Goal: Information Seeking & Learning: Learn about a topic

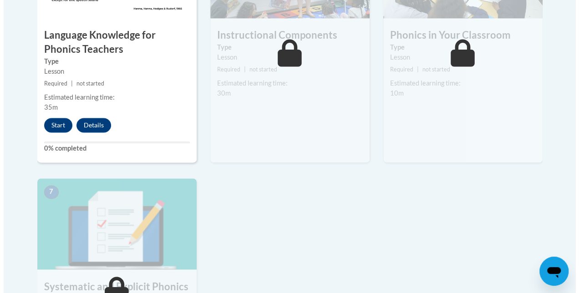
scroll to position [601, 0]
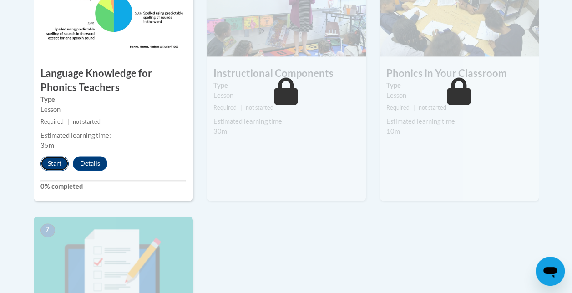
click at [64, 167] on button "Start" at bounding box center [55, 163] width 28 height 15
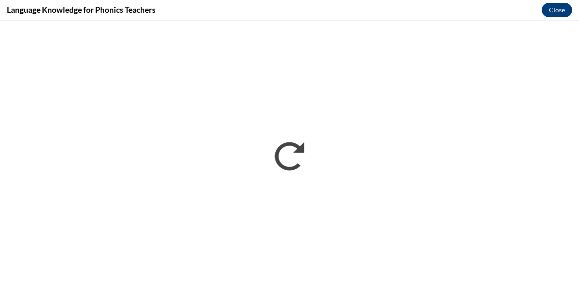
scroll to position [0, 0]
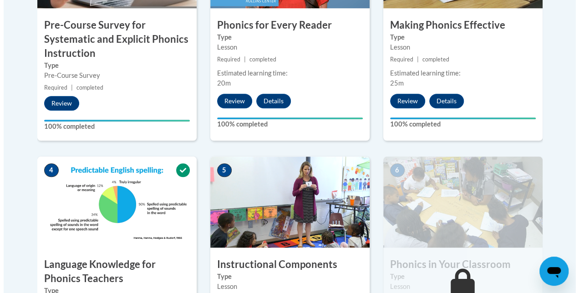
scroll to position [592, 0]
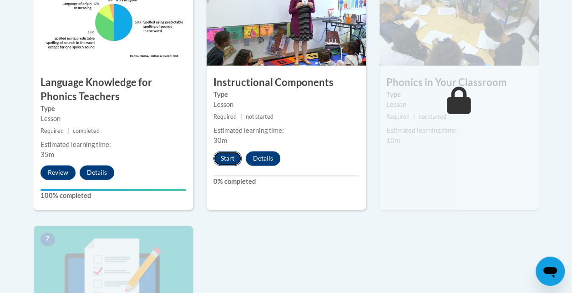
click at [232, 158] on button "Start" at bounding box center [228, 158] width 28 height 15
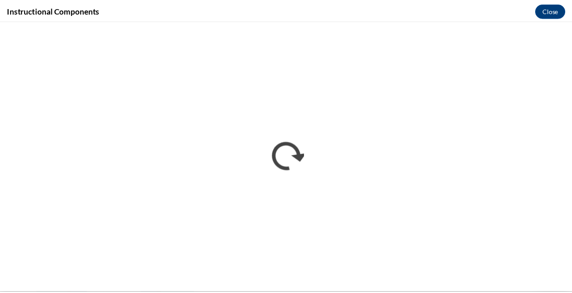
scroll to position [0, 0]
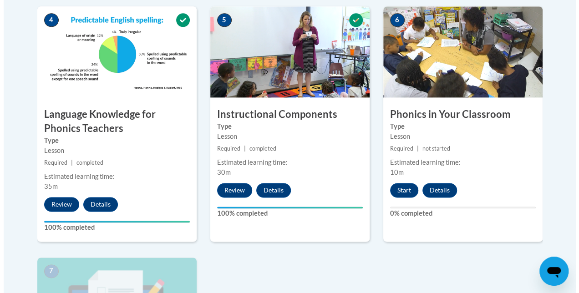
scroll to position [560, 0]
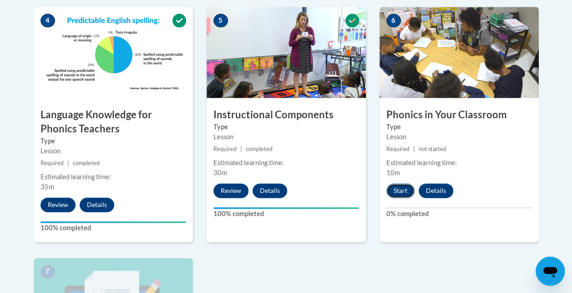
click at [405, 188] on button "Start" at bounding box center [401, 190] width 28 height 15
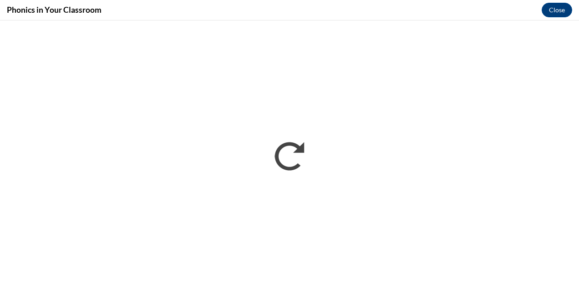
scroll to position [0, 0]
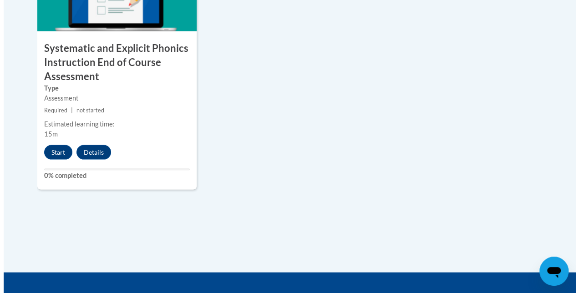
scroll to position [880, 0]
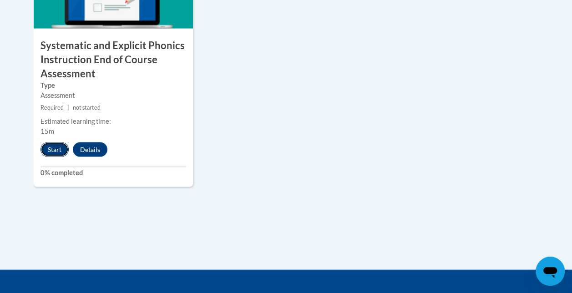
click at [56, 148] on button "Start" at bounding box center [55, 150] width 28 height 15
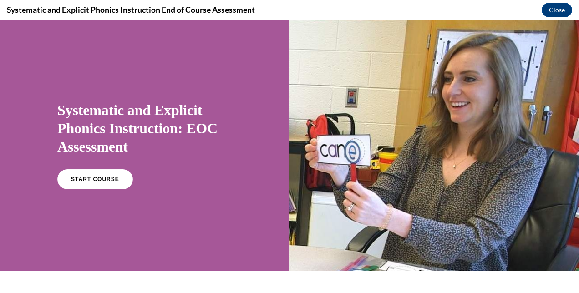
scroll to position [0, 0]
click at [78, 182] on span "START COURSE" at bounding box center [95, 179] width 51 height 7
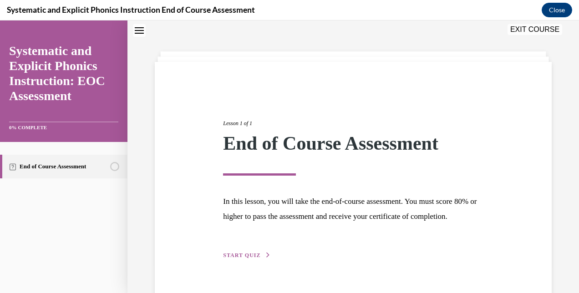
scroll to position [65, 0]
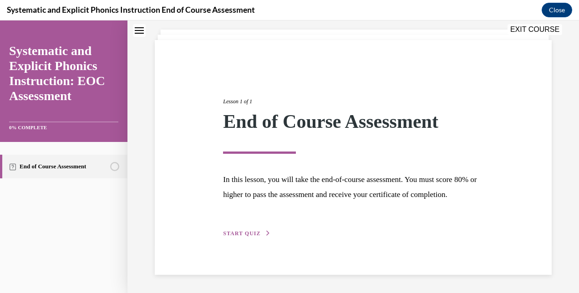
click at [245, 239] on div "Lesson 1 of 1 End of Course Assessment In this lesson, you will take the end-of…" at bounding box center [353, 157] width 274 height 162
click at [245, 238] on button "START QUIZ" at bounding box center [246, 233] width 47 height 8
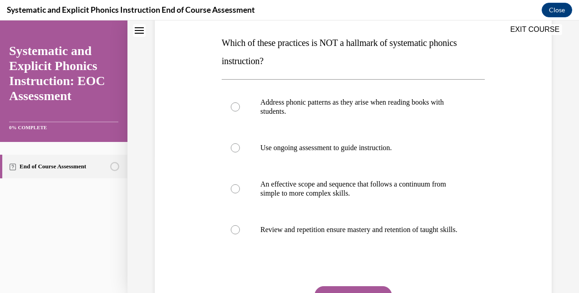
scroll to position [141, 0]
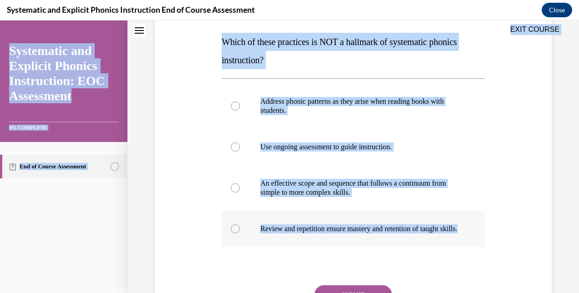
drag, startPoint x: 219, startPoint y: 37, endPoint x: 311, endPoint y: 239, distance: 222.5
click at [311, 239] on div "EXIT COURSE Systematic and Explicit Phonics Instruction: EOC Assessment 0% COMP…" at bounding box center [289, 156] width 579 height 273
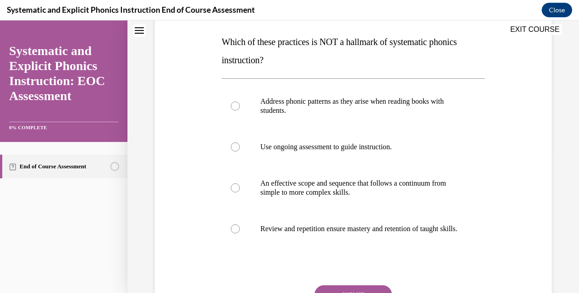
drag, startPoint x: 311, startPoint y: 239, endPoint x: 295, endPoint y: 271, distance: 35.8
click at [295, 271] on div at bounding box center [353, 266] width 263 height 11
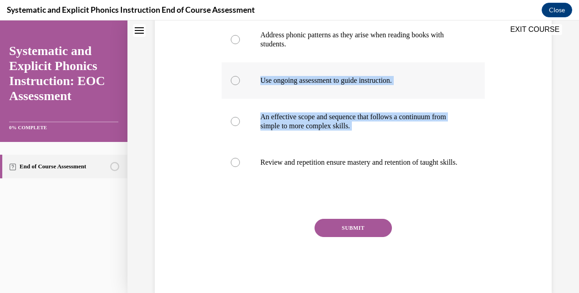
drag, startPoint x: 297, startPoint y: 176, endPoint x: 240, endPoint y: 73, distance: 117.4
click at [240, 73] on div "Address phonic patterns as they arise when reading books with students. Use ong…" at bounding box center [353, 99] width 263 height 164
click at [185, 130] on div "Question 01/10 Which of these practices is NOT a hallmark of systematic phonics…" at bounding box center [354, 93] width 402 height 402
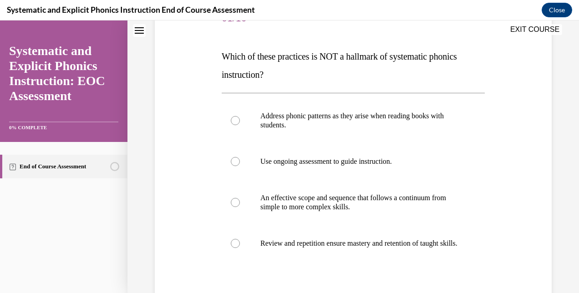
scroll to position [127, 0]
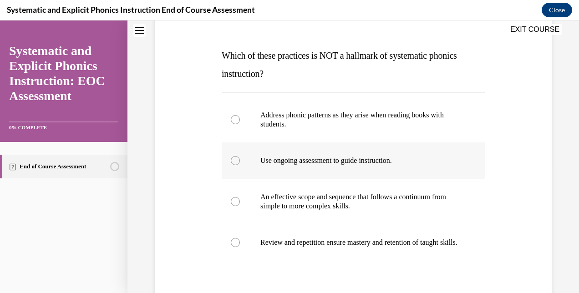
click at [306, 174] on div at bounding box center [353, 161] width 263 height 36
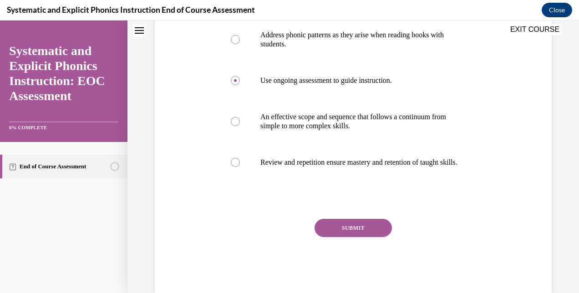
click at [344, 237] on button "SUBMIT" at bounding box center [353, 228] width 77 height 18
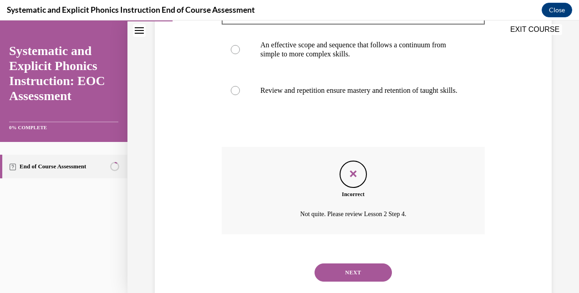
scroll to position [308, 0]
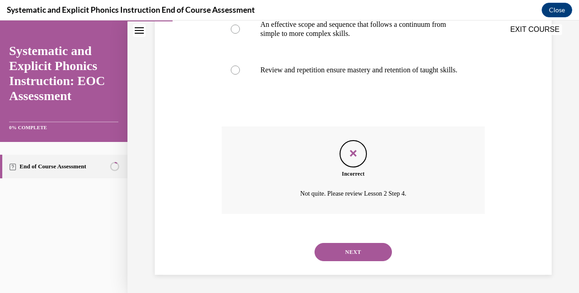
click at [343, 246] on button "NEXT" at bounding box center [353, 252] width 77 height 18
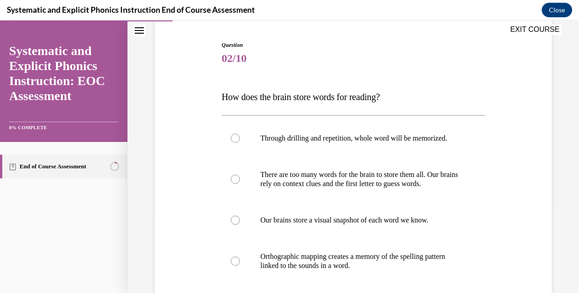
scroll to position [119, 0]
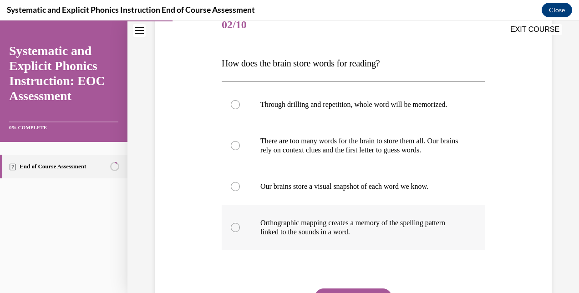
click at [345, 246] on div at bounding box center [353, 228] width 263 height 46
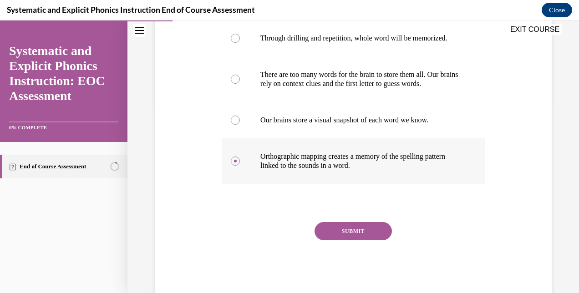
scroll to position [187, 0]
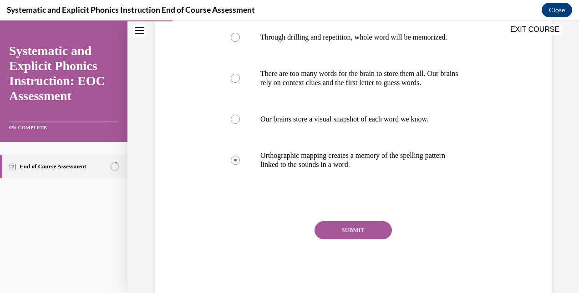
click at [349, 236] on button "SUBMIT" at bounding box center [353, 230] width 77 height 18
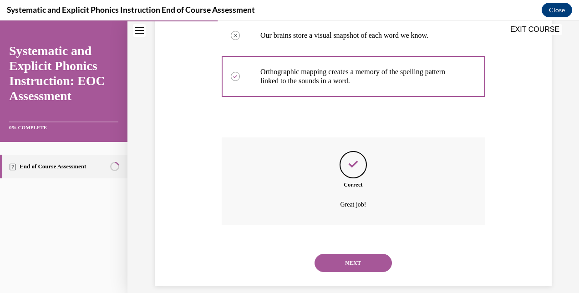
click at [344, 270] on button "NEXT" at bounding box center [353, 263] width 77 height 18
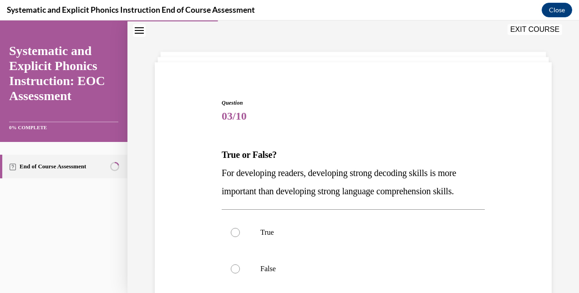
scroll to position [90, 0]
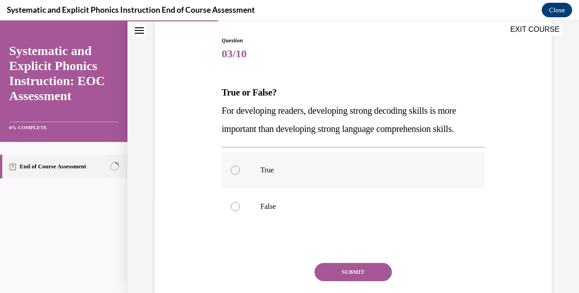
click at [313, 177] on div at bounding box center [353, 170] width 263 height 36
click at [338, 270] on button "SUBMIT" at bounding box center [353, 272] width 77 height 18
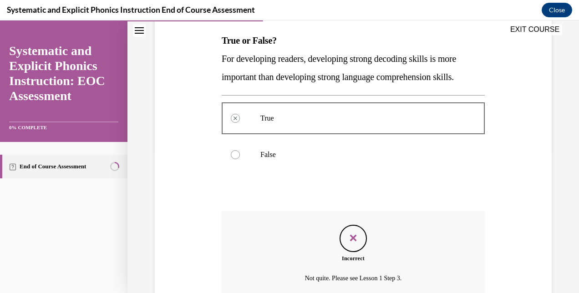
scroll to position [226, 0]
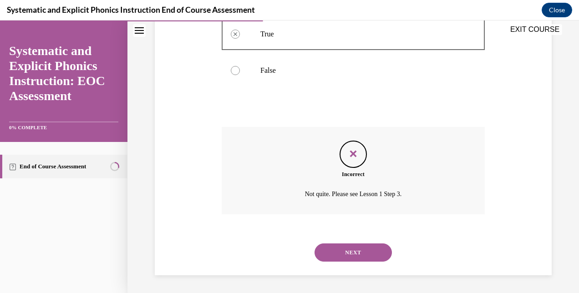
click at [347, 243] on div "NEXT" at bounding box center [353, 252] width 263 height 36
click at [348, 252] on button "NEXT" at bounding box center [353, 253] width 77 height 18
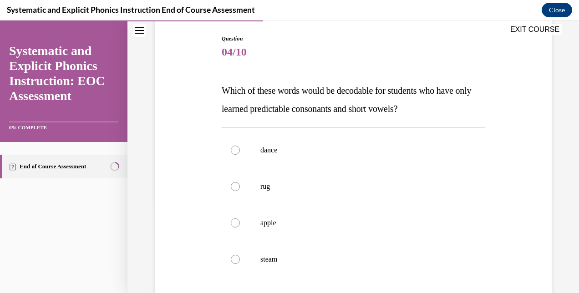
scroll to position [104, 0]
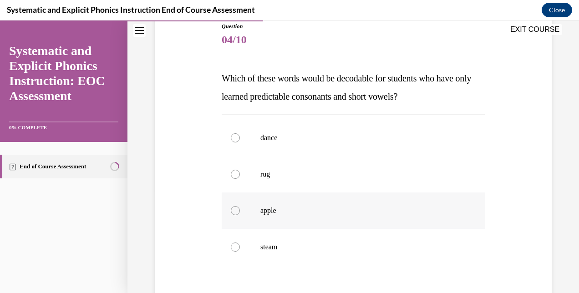
click at [288, 216] on div at bounding box center [353, 211] width 263 height 36
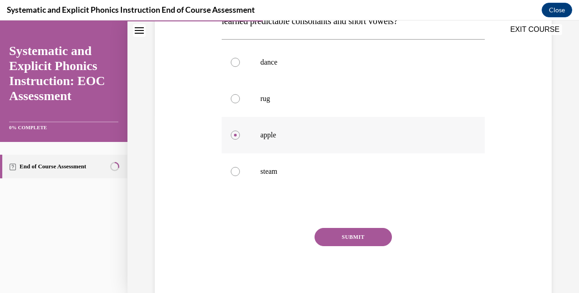
scroll to position [179, 0]
click at [339, 240] on button "SUBMIT" at bounding box center [353, 238] width 77 height 18
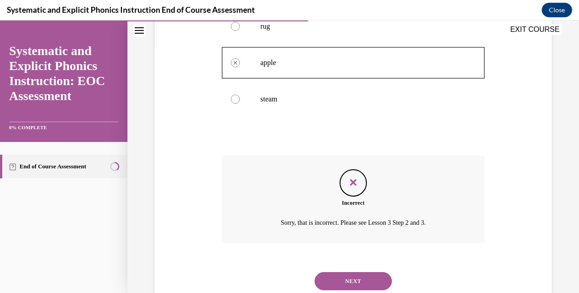
scroll to position [252, 0]
click at [348, 280] on button "NEXT" at bounding box center [353, 282] width 77 height 18
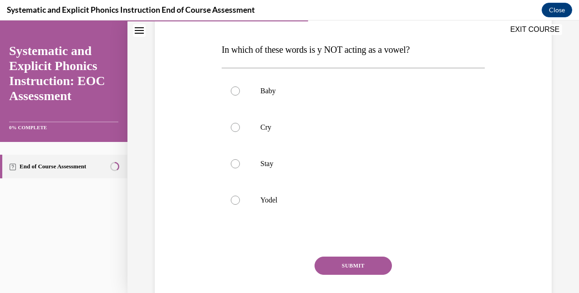
scroll to position [135, 0]
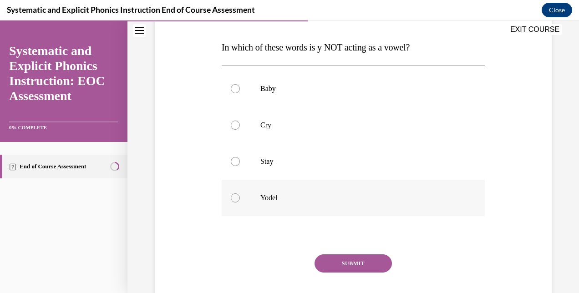
click at [295, 194] on p "Yodel" at bounding box center [361, 198] width 202 height 9
click at [329, 260] on button "SUBMIT" at bounding box center [353, 264] width 77 height 18
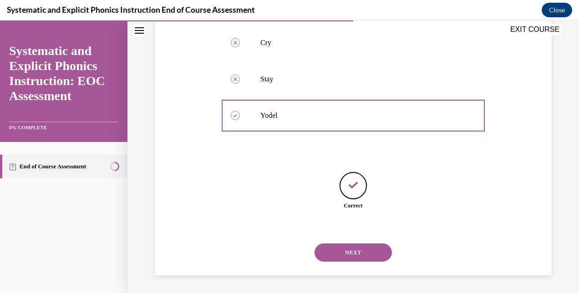
click at [341, 252] on button "NEXT" at bounding box center [353, 253] width 77 height 18
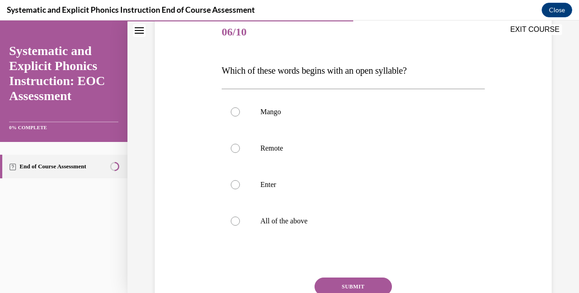
scroll to position [112, 0]
click at [290, 219] on p "All of the above" at bounding box center [361, 220] width 202 height 9
click at [331, 280] on button "SUBMIT" at bounding box center [353, 286] width 77 height 18
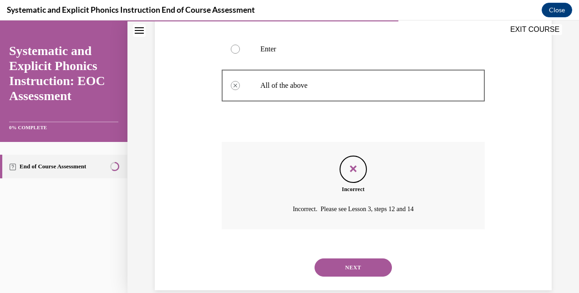
click at [346, 263] on button "NEXT" at bounding box center [353, 268] width 77 height 18
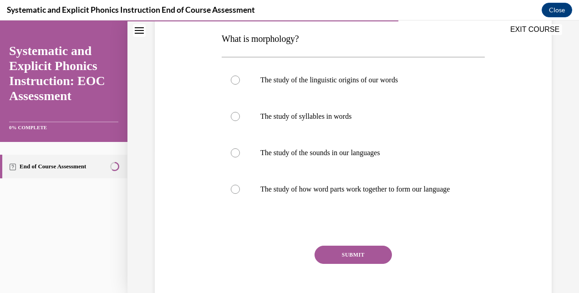
scroll to position [144, 0]
click at [336, 167] on div at bounding box center [353, 152] width 263 height 36
click at [346, 256] on button "SUBMIT" at bounding box center [353, 254] width 77 height 18
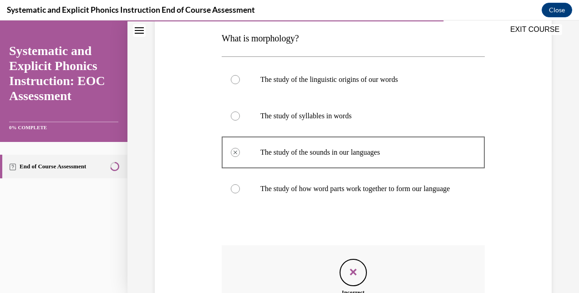
scroll to position [246, 0]
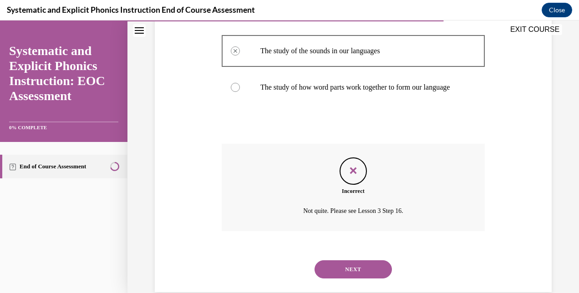
click at [349, 279] on button "NEXT" at bounding box center [353, 269] width 77 height 18
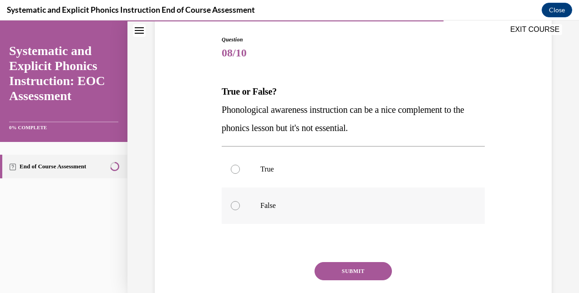
scroll to position [92, 0]
click at [324, 199] on div at bounding box center [353, 205] width 263 height 36
click at [344, 270] on button "SUBMIT" at bounding box center [353, 271] width 77 height 18
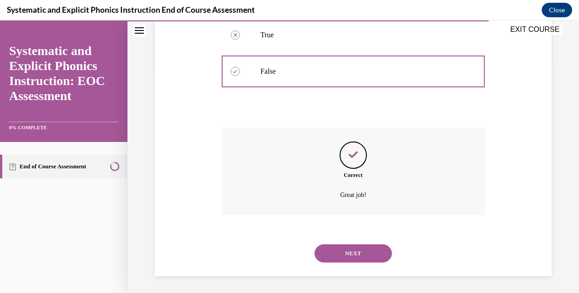
click at [342, 249] on button "NEXT" at bounding box center [353, 253] width 77 height 18
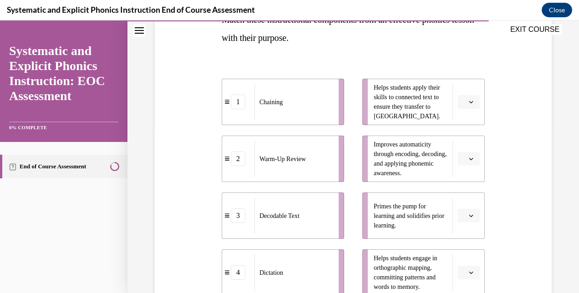
scroll to position [199, 0]
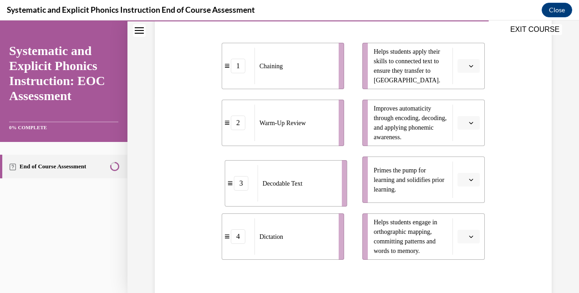
click at [313, 178] on div "Decodable Text" at bounding box center [297, 183] width 78 height 36
click at [313, 178] on div "Decodable Text" at bounding box center [294, 180] width 78 height 36
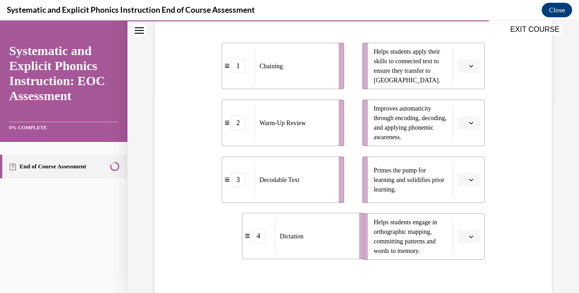
drag, startPoint x: 299, startPoint y: 249, endPoint x: 320, endPoint y: 248, distance: 21.0
click at [320, 248] on div "Dictation" at bounding box center [314, 236] width 78 height 36
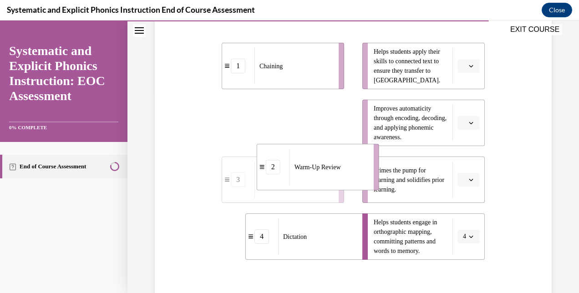
drag, startPoint x: 305, startPoint y: 126, endPoint x: 332, endPoint y: 174, distance: 55.2
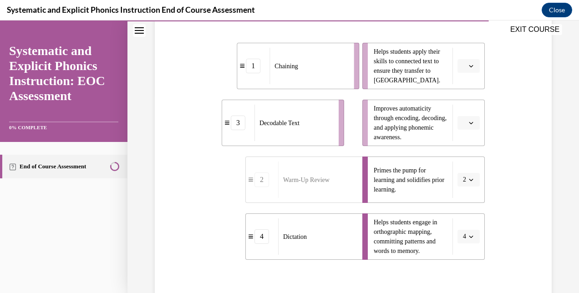
drag, startPoint x: 303, startPoint y: 76, endPoint x: 319, endPoint y: 76, distance: 15.5
click at [319, 76] on div "Chaining" at bounding box center [309, 66] width 78 height 36
drag, startPoint x: 299, startPoint y: 72, endPoint x: 318, endPoint y: 71, distance: 19.1
click at [318, 71] on div "Chaining" at bounding box center [308, 65] width 78 height 36
drag, startPoint x: 291, startPoint y: 80, endPoint x: 326, endPoint y: 77, distance: 35.1
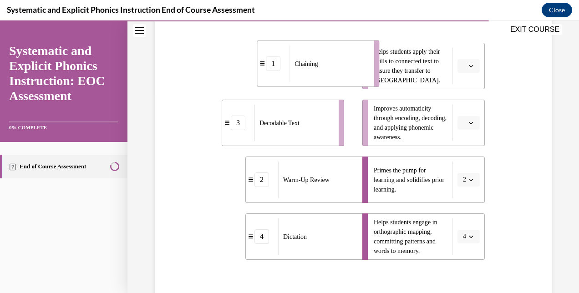
click at [326, 77] on div "Chaining" at bounding box center [329, 64] width 78 height 36
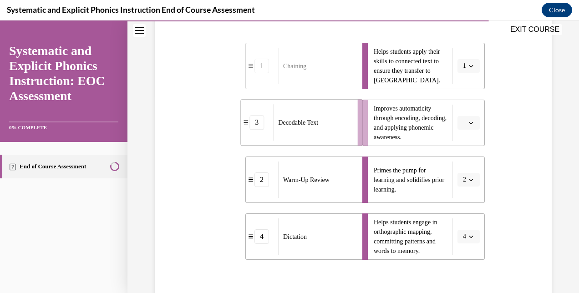
drag, startPoint x: 300, startPoint y: 126, endPoint x: 322, endPoint y: 127, distance: 22.8
click at [318, 127] on span "Decodable Text" at bounding box center [298, 123] width 40 height 10
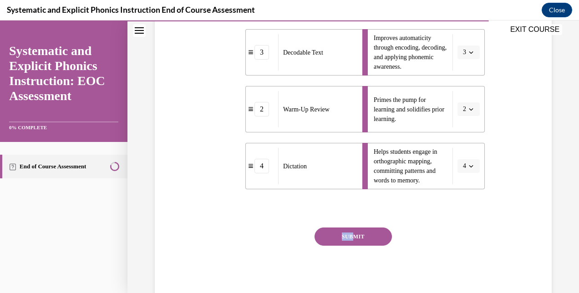
drag, startPoint x: 350, startPoint y: 226, endPoint x: 351, endPoint y: 234, distance: 7.9
click at [351, 234] on div "Question 09/10 Match these instructional components from an effective phonics l…" at bounding box center [353, 79] width 263 height 445
click at [351, 234] on button "SUBMIT" at bounding box center [353, 237] width 77 height 18
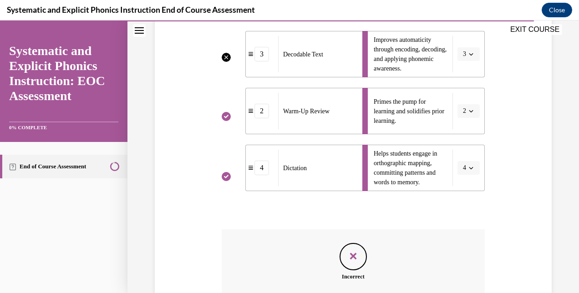
scroll to position [370, 0]
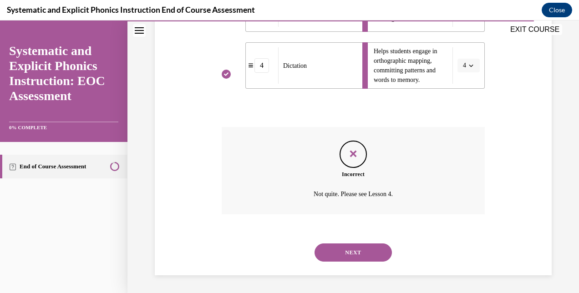
click at [355, 258] on button "NEXT" at bounding box center [353, 253] width 77 height 18
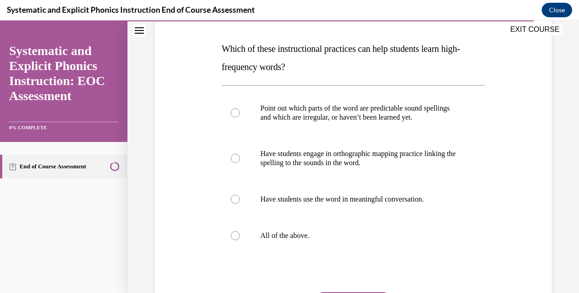
scroll to position [135, 0]
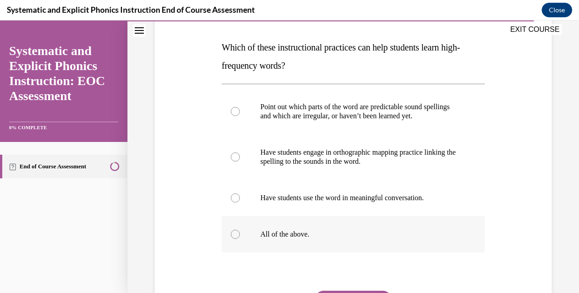
click at [333, 234] on p "All of the above." at bounding box center [361, 234] width 202 height 9
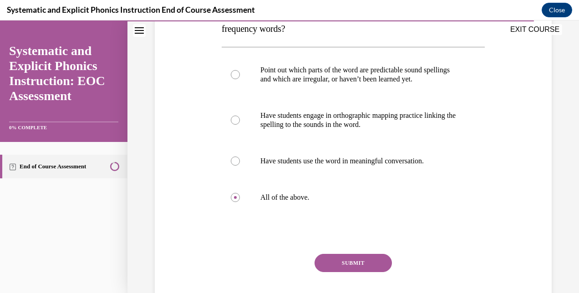
scroll to position [173, 0]
click at [340, 273] on div "SUBMIT NEXT" at bounding box center [353, 291] width 263 height 75
click at [341, 269] on button "SUBMIT" at bounding box center [353, 263] width 77 height 18
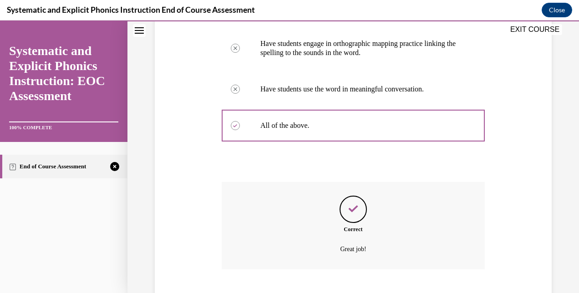
scroll to position [299, 0]
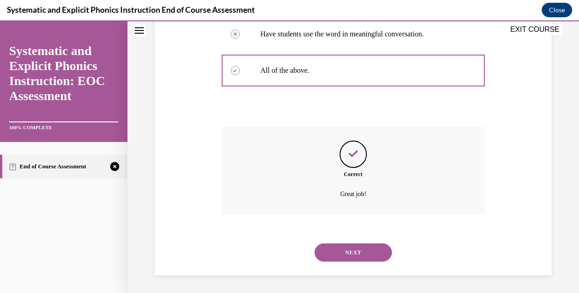
click at [349, 260] on button "NEXT" at bounding box center [353, 253] width 77 height 18
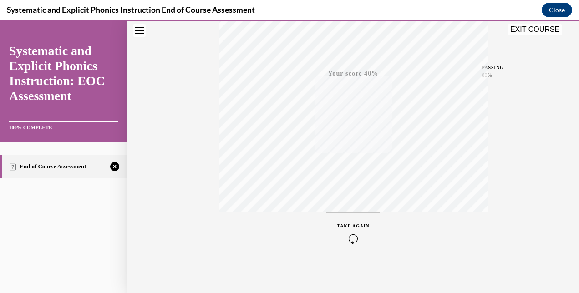
scroll to position [194, 0]
drag, startPoint x: 349, startPoint y: 260, endPoint x: 335, endPoint y: 233, distance: 31.2
click at [337, 233] on div "TAKE AGAIN" at bounding box center [353, 232] width 32 height 21
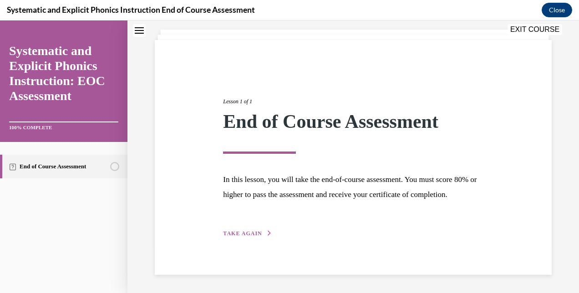
click at [247, 239] on div "Lesson 1 of 1 End of Course Assessment In this lesson, you will take the end-of…" at bounding box center [353, 157] width 397 height 235
click at [250, 234] on span "TAKE AGAIN" at bounding box center [242, 233] width 39 height 6
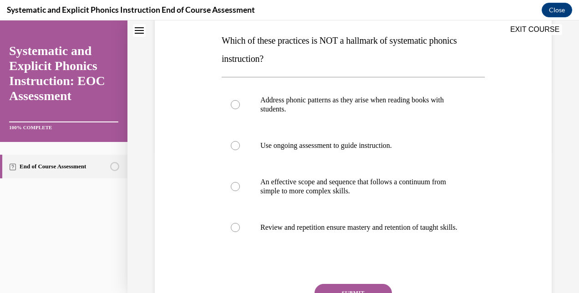
scroll to position [138, 0]
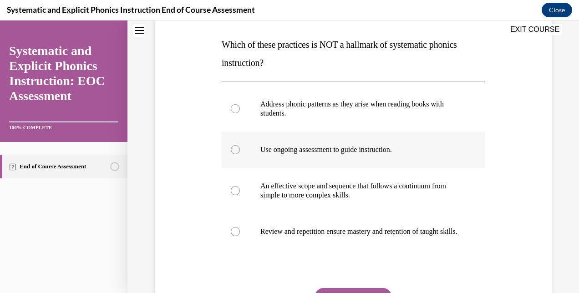
click at [230, 145] on div at bounding box center [353, 150] width 263 height 36
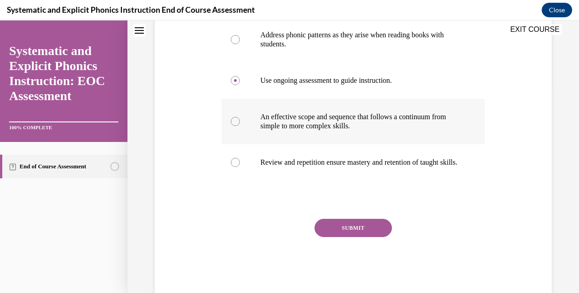
scroll to position [206, 0]
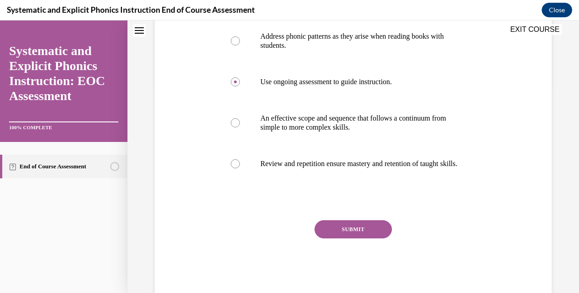
click at [332, 239] on button "SUBMIT" at bounding box center [353, 229] width 77 height 18
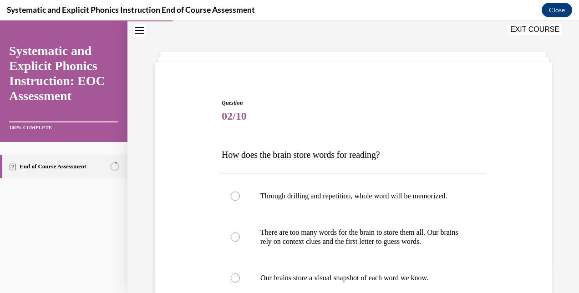
scroll to position [131, 0]
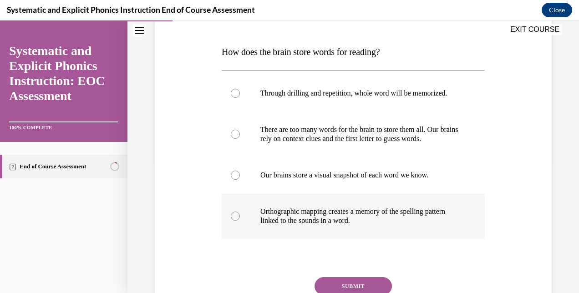
click at [319, 216] on p "Orthographic mapping creates a memory of the spelling pattern linked to the sou…" at bounding box center [361, 216] width 202 height 18
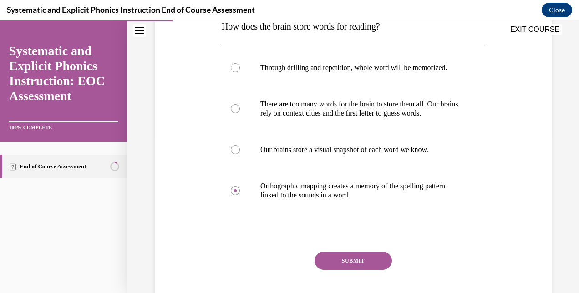
click at [326, 263] on button "SUBMIT" at bounding box center [353, 261] width 77 height 18
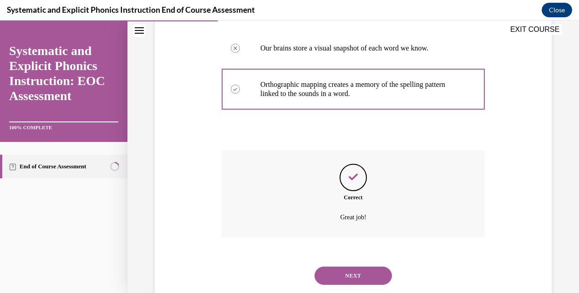
scroll to position [257, 0]
click at [350, 279] on button "NEXT" at bounding box center [353, 276] width 77 height 18
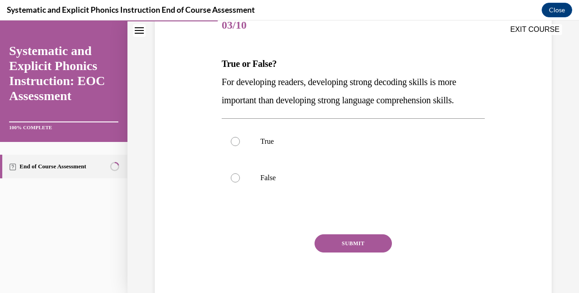
scroll to position [123, 0]
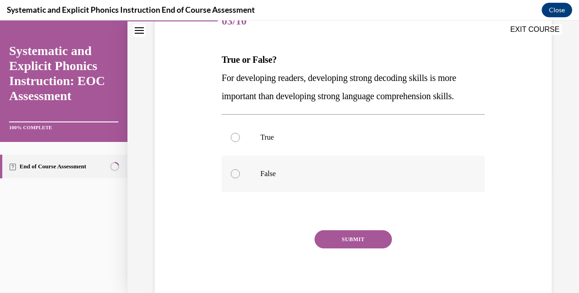
click at [331, 176] on p "False" at bounding box center [361, 173] width 202 height 9
click at [336, 133] on p "True" at bounding box center [361, 137] width 202 height 9
click at [344, 240] on button "SUBMIT" at bounding box center [353, 239] width 77 height 18
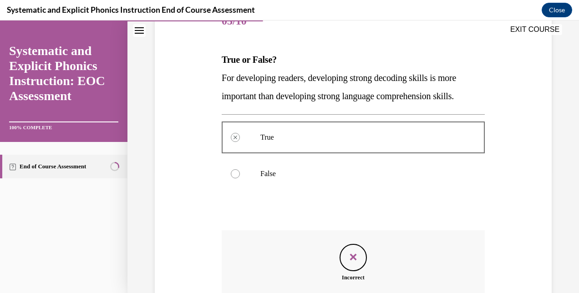
scroll to position [226, 0]
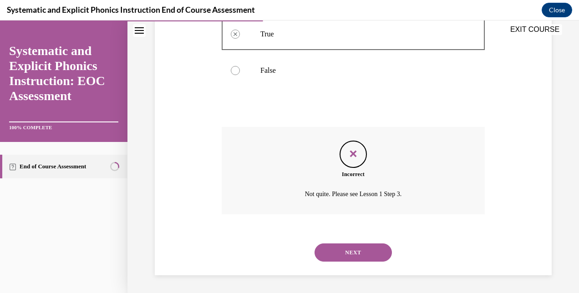
click at [344, 240] on div "NEXT" at bounding box center [353, 252] width 263 height 36
click at [345, 256] on button "NEXT" at bounding box center [353, 253] width 77 height 18
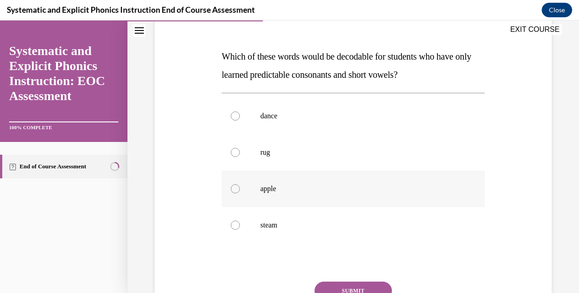
scroll to position [126, 0]
click at [350, 198] on div at bounding box center [353, 189] width 263 height 36
click at [340, 285] on button "SUBMIT" at bounding box center [353, 291] width 77 height 18
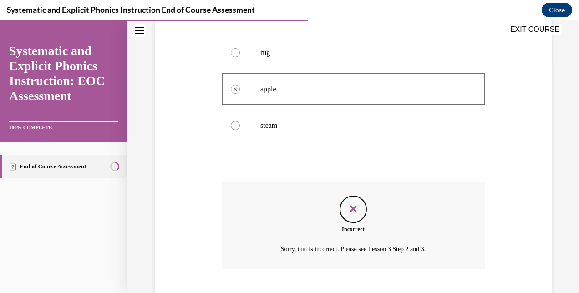
scroll to position [250, 0]
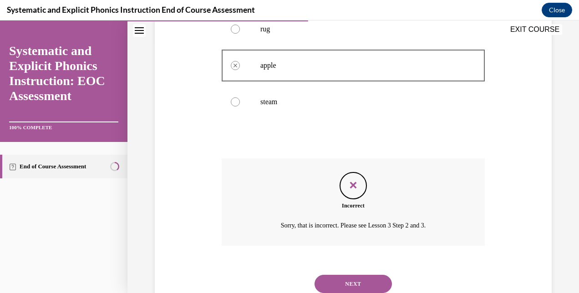
click at [345, 274] on div "NEXT" at bounding box center [353, 284] width 263 height 36
click at [346, 281] on button "NEXT" at bounding box center [353, 284] width 77 height 18
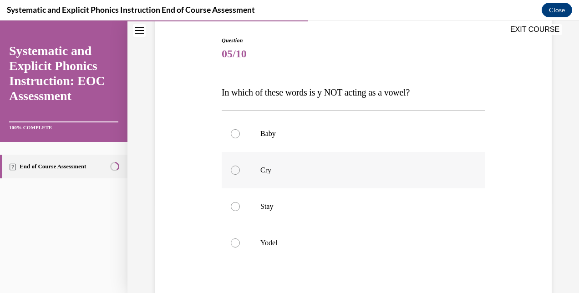
scroll to position [92, 0]
click at [286, 233] on div at bounding box center [353, 241] width 263 height 36
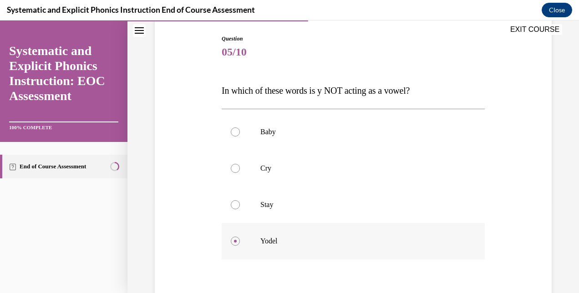
scroll to position [162, 0]
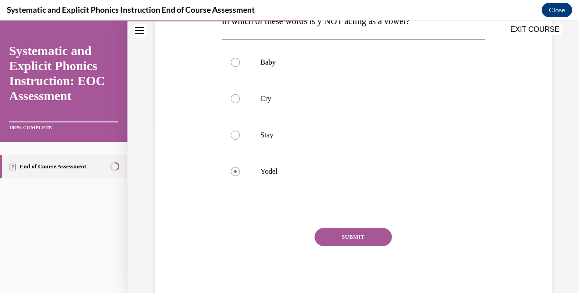
click at [334, 242] on button "SUBMIT" at bounding box center [353, 237] width 77 height 18
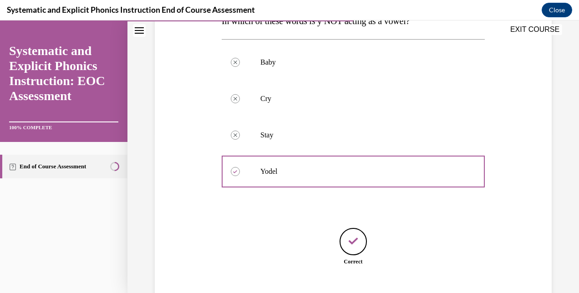
scroll to position [218, 0]
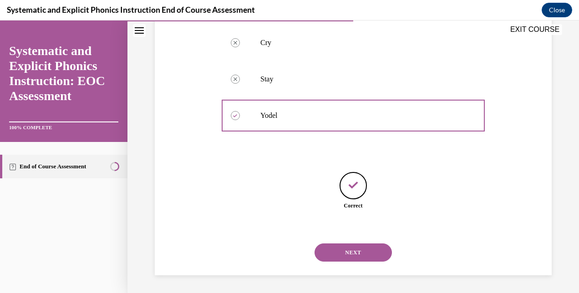
click at [350, 261] on div "NEXT" at bounding box center [353, 252] width 263 height 36
click at [352, 253] on button "NEXT" at bounding box center [353, 253] width 77 height 18
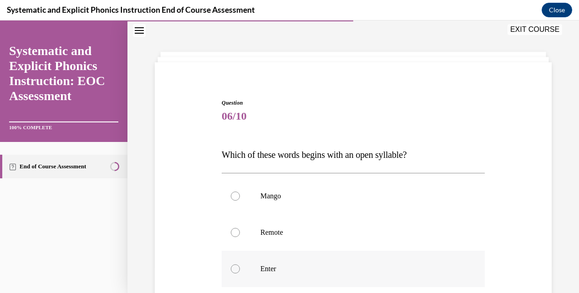
scroll to position [129, 0]
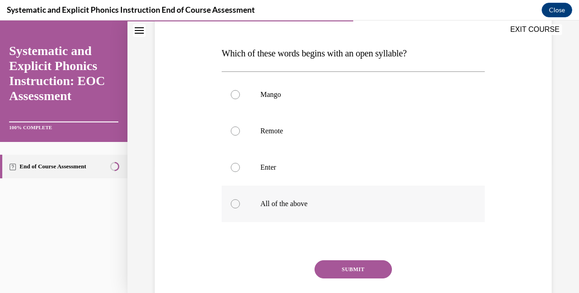
click at [348, 203] on p "All of the above" at bounding box center [361, 203] width 202 height 9
click at [355, 272] on button "SUBMIT" at bounding box center [353, 269] width 77 height 18
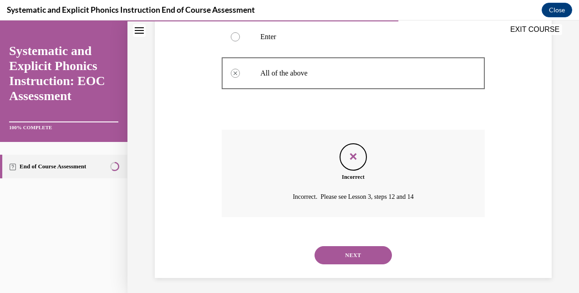
click at [359, 252] on button "NEXT" at bounding box center [353, 255] width 77 height 18
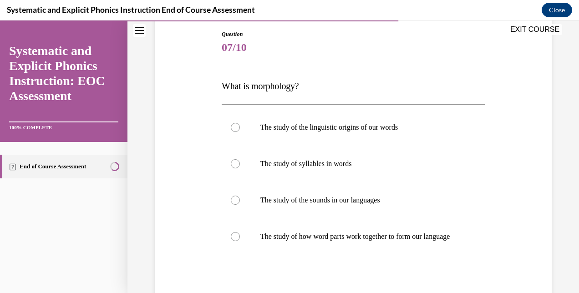
scroll to position [97, 0]
click at [359, 241] on p "The study of how word parts work together to form our language" at bounding box center [361, 236] width 202 height 9
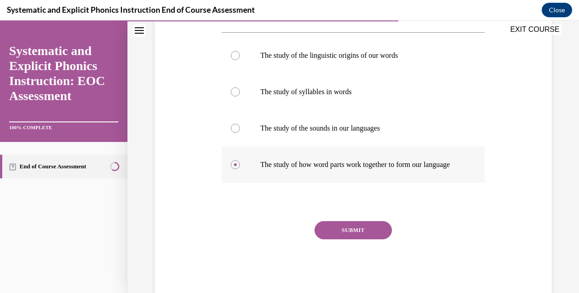
scroll to position [169, 0]
click at [373, 127] on p "The study of the sounds in our languages" at bounding box center [361, 127] width 202 height 9
click at [360, 238] on button "SUBMIT" at bounding box center [353, 230] width 77 height 18
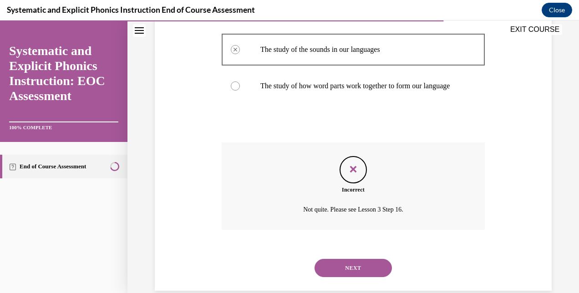
click at [354, 277] on button "NEXT" at bounding box center [353, 268] width 77 height 18
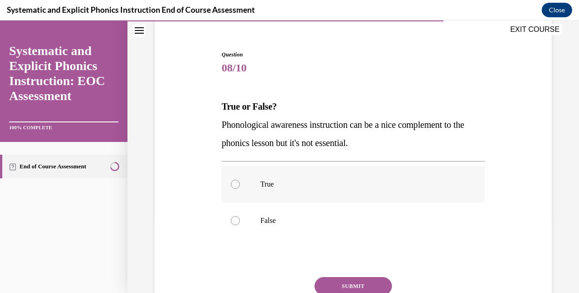
scroll to position [79, 0]
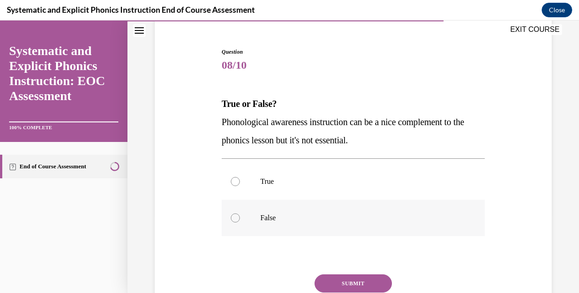
click at [372, 214] on p "False" at bounding box center [361, 218] width 202 height 9
click at [360, 270] on div "Question 08/10 True or False? Phonological awareness instruction can be a nice …" at bounding box center [353, 198] width 263 height 301
click at [361, 275] on button "SUBMIT" at bounding box center [353, 284] width 77 height 18
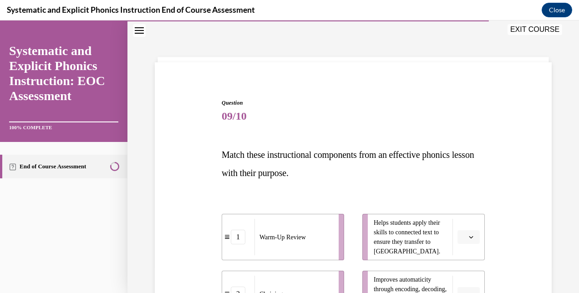
scroll to position [106, 0]
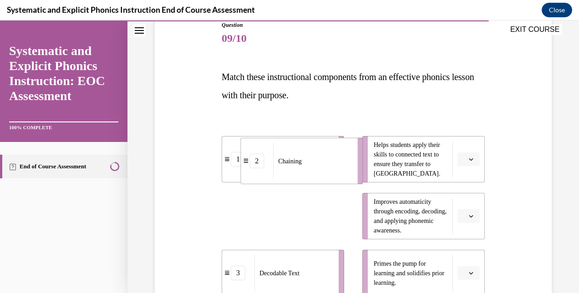
drag, startPoint x: 290, startPoint y: 223, endPoint x: 309, endPoint y: 168, distance: 58.3
click at [309, 168] on div "Chaining" at bounding box center [312, 161] width 78 height 36
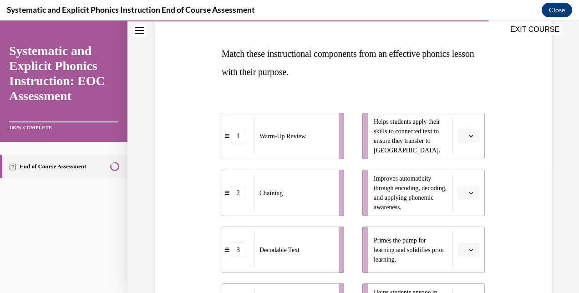
scroll to position [128, 0]
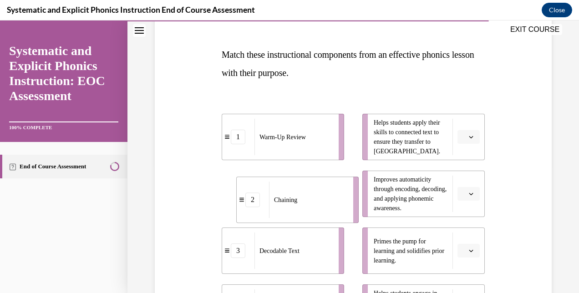
drag, startPoint x: 307, startPoint y: 178, endPoint x: 322, endPoint y: 183, distance: 16.1
click at [322, 183] on div "Chaining" at bounding box center [308, 200] width 78 height 36
drag, startPoint x: 305, startPoint y: 190, endPoint x: 330, endPoint y: 195, distance: 25.0
click at [330, 195] on div "Chaining" at bounding box center [318, 199] width 78 height 36
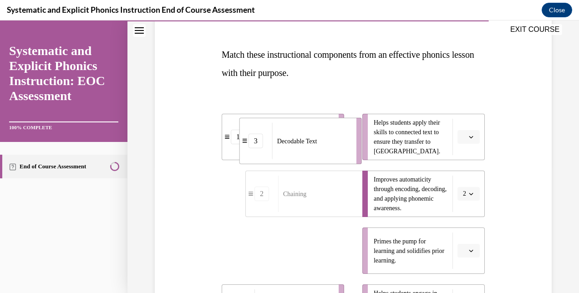
drag, startPoint x: 316, startPoint y: 244, endPoint x: 329, endPoint y: 150, distance: 94.3
click at [329, 150] on div "Decodable Text" at bounding box center [311, 141] width 78 height 36
drag, startPoint x: 296, startPoint y: 266, endPoint x: 318, endPoint y: 154, distance: 113.8
click at [318, 154] on div "Decodable Text" at bounding box center [316, 140] width 78 height 36
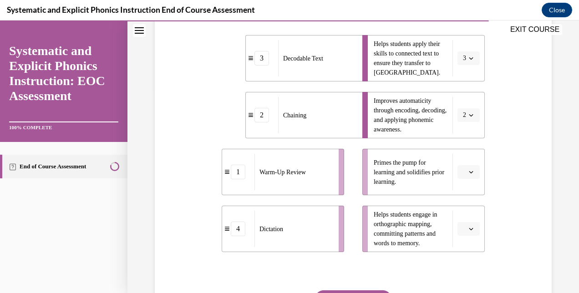
scroll to position [207, 0]
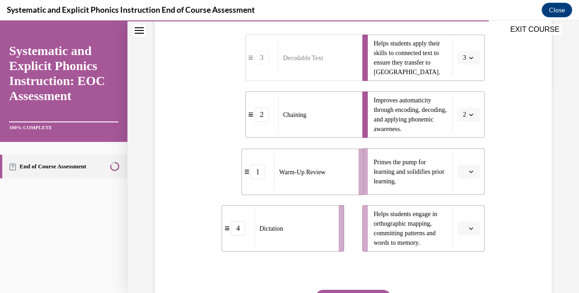
drag, startPoint x: 301, startPoint y: 176, endPoint x: 321, endPoint y: 176, distance: 19.6
click at [321, 176] on span "Warm-Up Review" at bounding box center [302, 172] width 46 height 10
drag, startPoint x: 304, startPoint y: 186, endPoint x: 331, endPoint y: 183, distance: 26.6
click at [331, 183] on div "Warm-Up Review" at bounding box center [320, 168] width 78 height 36
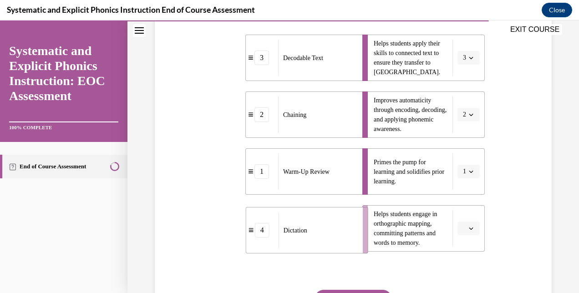
drag, startPoint x: 316, startPoint y: 227, endPoint x: 340, endPoint y: 229, distance: 24.2
click at [340, 229] on div "Dictation" at bounding box center [318, 230] width 78 height 36
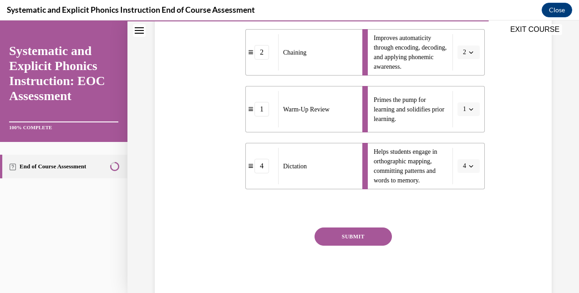
scroll to position [269, 0]
click at [346, 242] on button "SUBMIT" at bounding box center [353, 238] width 77 height 18
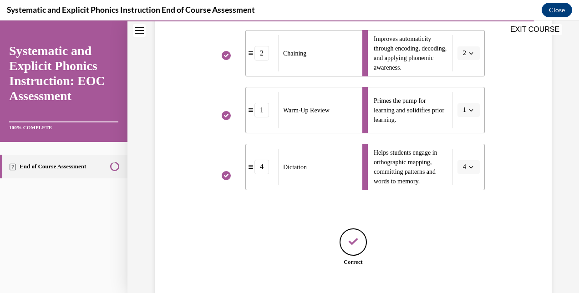
scroll to position [325, 0]
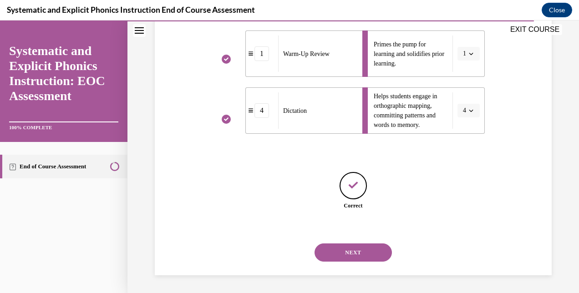
click at [346, 248] on button "NEXT" at bounding box center [353, 253] width 77 height 18
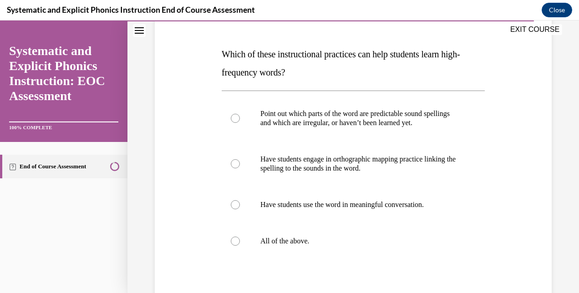
scroll to position [142, 0]
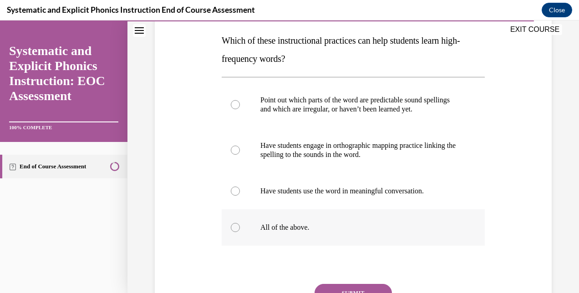
click at [331, 220] on div at bounding box center [353, 227] width 263 height 36
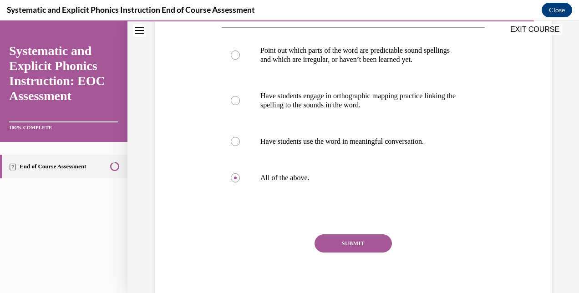
scroll to position [188, 0]
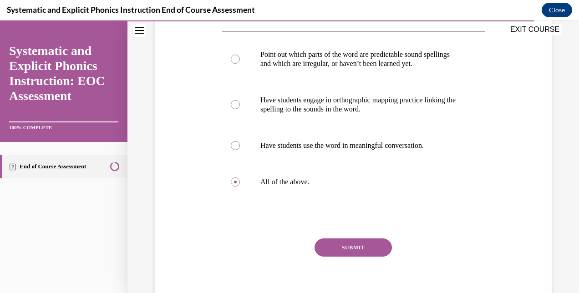
click at [338, 250] on button "SUBMIT" at bounding box center [353, 248] width 77 height 18
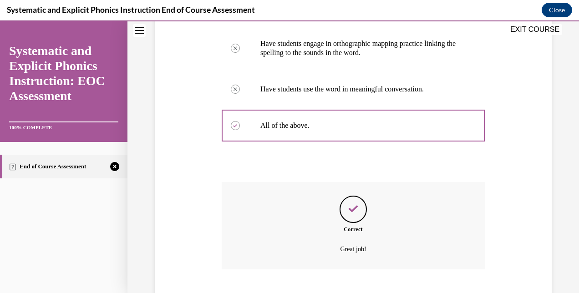
scroll to position [292, 0]
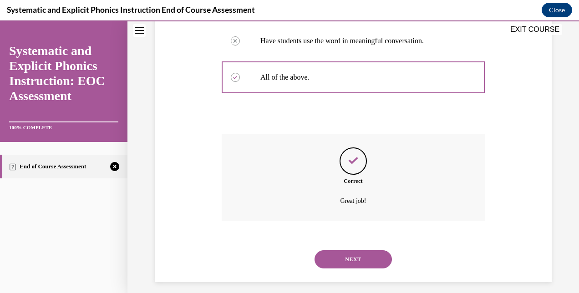
drag, startPoint x: 338, startPoint y: 250, endPoint x: 343, endPoint y: 251, distance: 5.1
click at [344, 251] on button "NEXT" at bounding box center [353, 259] width 77 height 18
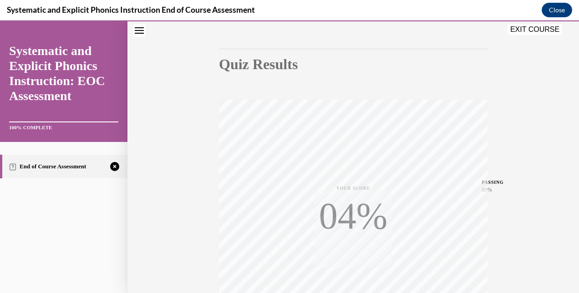
scroll to position [194, 0]
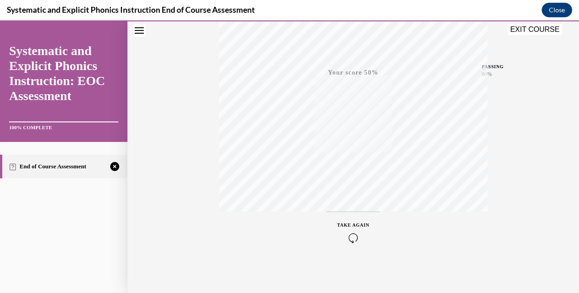
click at [352, 232] on div "TAKE AGAIN" at bounding box center [353, 232] width 32 height 21
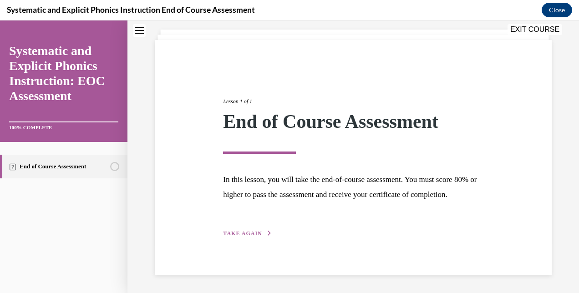
click at [265, 230] on button "TAKE AGAIN" at bounding box center [247, 233] width 49 height 8
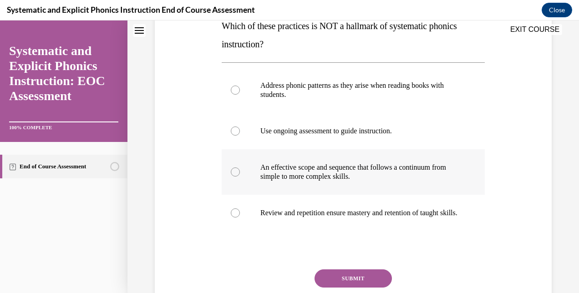
scroll to position [160, 0]
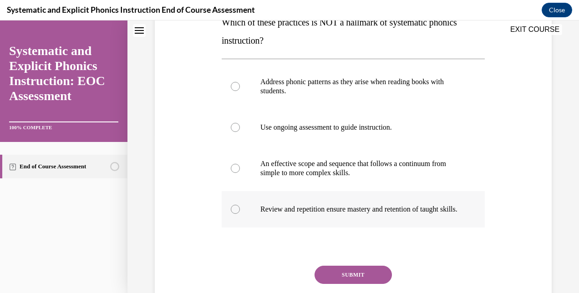
click at [320, 214] on p "Review and repetition ensure mastery and retention of taught skills." at bounding box center [361, 209] width 202 height 9
click at [340, 282] on button "SUBMIT" at bounding box center [353, 275] width 77 height 18
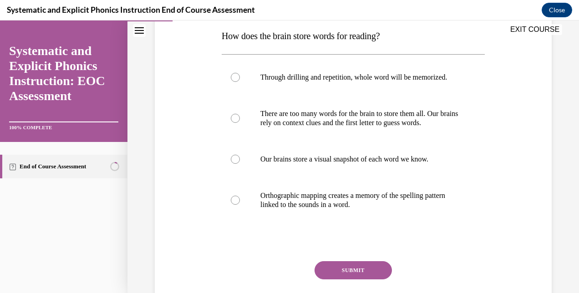
scroll to position [147, 0]
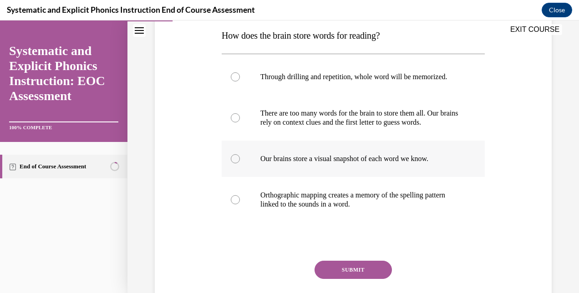
click at [351, 177] on div at bounding box center [353, 159] width 263 height 36
click at [351, 276] on button "SUBMIT" at bounding box center [353, 270] width 77 height 18
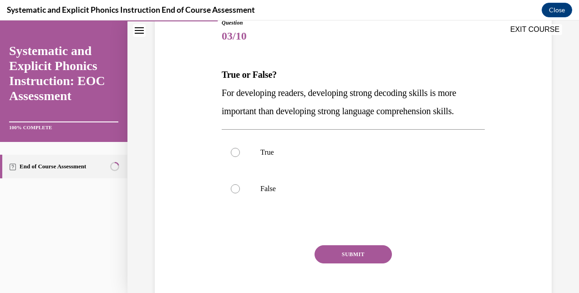
scroll to position [109, 0]
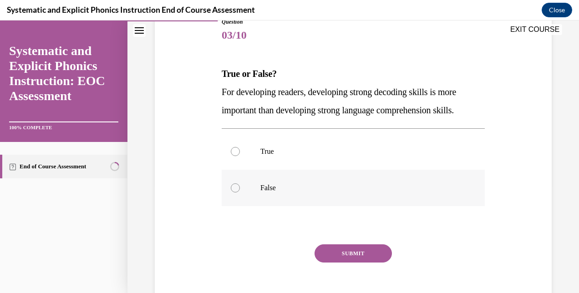
click at [306, 181] on div at bounding box center [353, 188] width 263 height 36
click at [348, 253] on button "SUBMIT" at bounding box center [353, 253] width 77 height 18
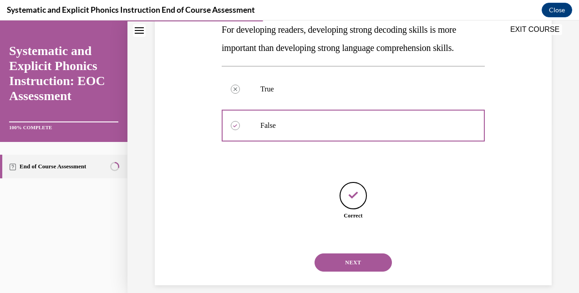
scroll to position [181, 0]
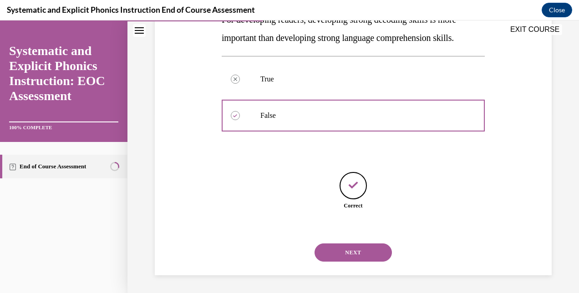
click at [366, 252] on button "NEXT" at bounding box center [353, 253] width 77 height 18
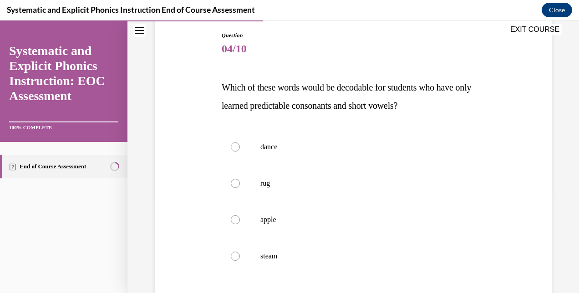
scroll to position [97, 0]
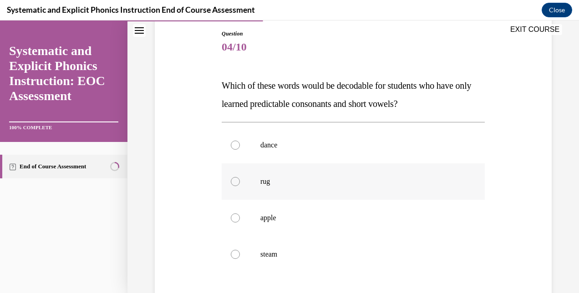
click at [332, 197] on div at bounding box center [353, 181] width 263 height 36
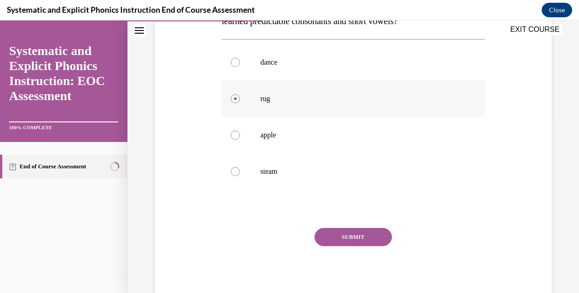
scroll to position [179, 0]
click at [332, 239] on button "SUBMIT" at bounding box center [353, 238] width 77 height 18
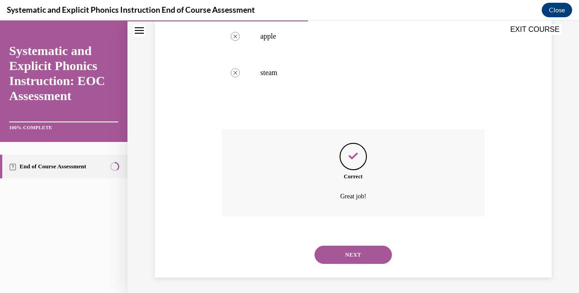
click at [337, 262] on button "NEXT" at bounding box center [353, 255] width 77 height 18
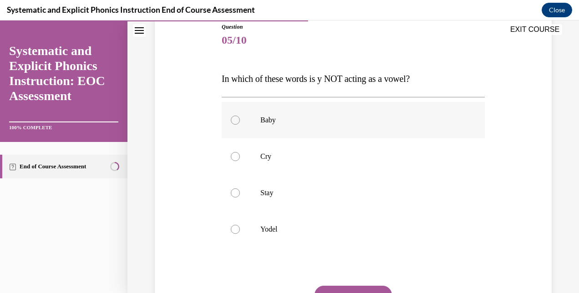
scroll to position [106, 0]
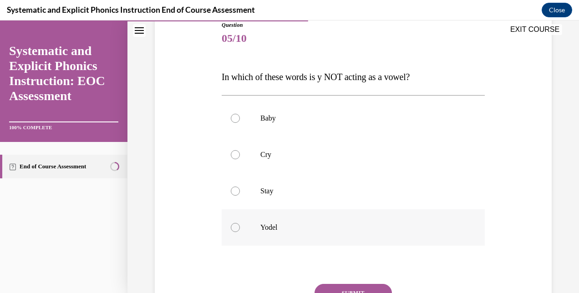
click at [341, 235] on div at bounding box center [353, 227] width 263 height 36
click at [343, 289] on button "SUBMIT" at bounding box center [353, 293] width 77 height 18
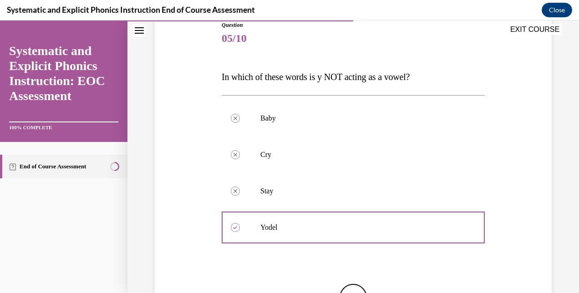
scroll to position [186, 0]
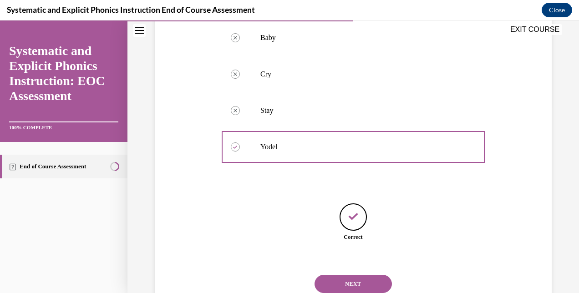
click at [352, 279] on button "NEXT" at bounding box center [353, 284] width 77 height 18
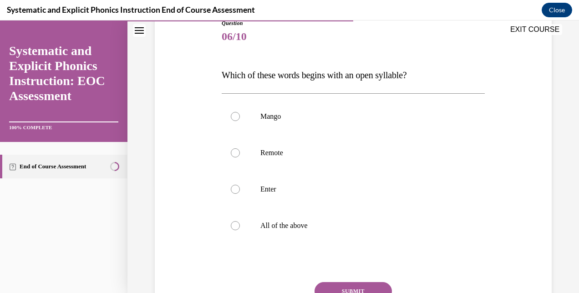
scroll to position [108, 0]
click at [327, 177] on div at bounding box center [353, 188] width 263 height 36
click at [341, 285] on button "SUBMIT" at bounding box center [353, 290] width 77 height 18
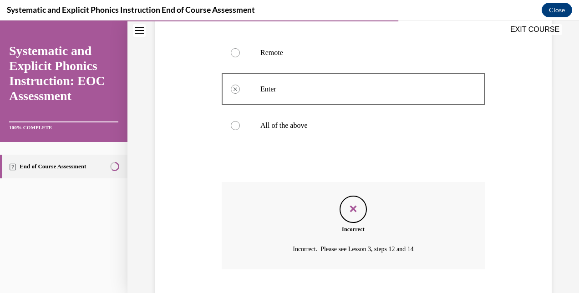
scroll to position [262, 0]
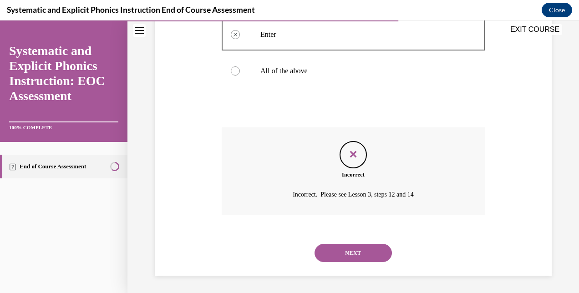
click at [361, 247] on button "NEXT" at bounding box center [353, 253] width 77 height 18
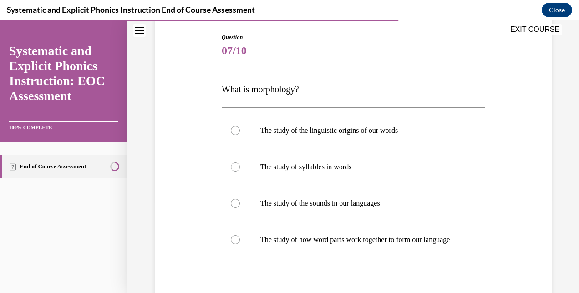
scroll to position [99, 0]
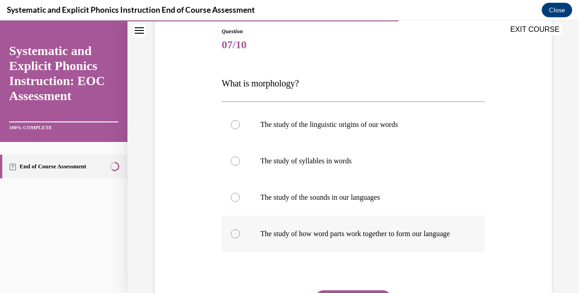
click at [368, 232] on p "The study of how word parts work together to form our language" at bounding box center [361, 233] width 202 height 9
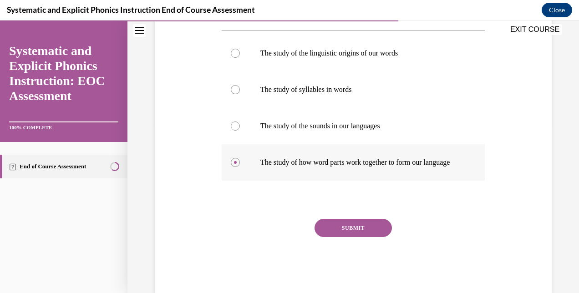
scroll to position [171, 0]
click at [368, 232] on button "SUBMIT" at bounding box center [353, 228] width 77 height 18
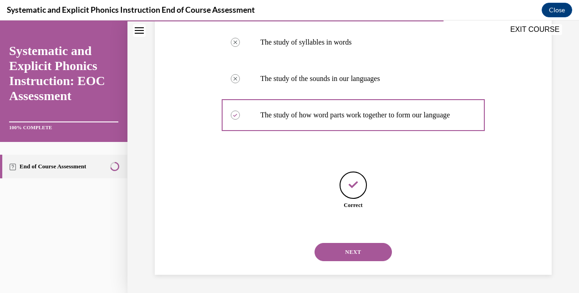
click at [343, 260] on button "NEXT" at bounding box center [353, 252] width 77 height 18
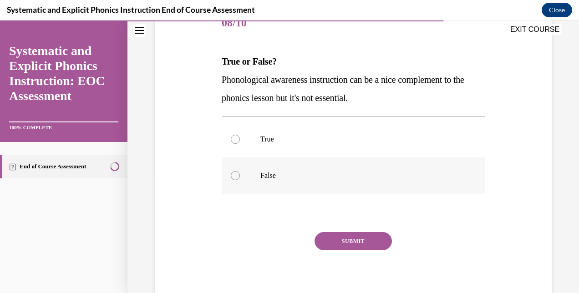
scroll to position [122, 0]
click at [359, 163] on div at bounding box center [353, 175] width 263 height 36
click at [353, 236] on button "SUBMIT" at bounding box center [353, 241] width 77 height 18
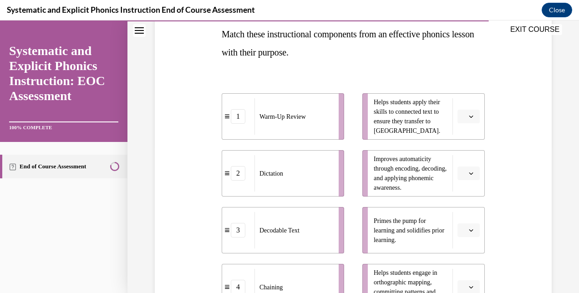
scroll to position [149, 0]
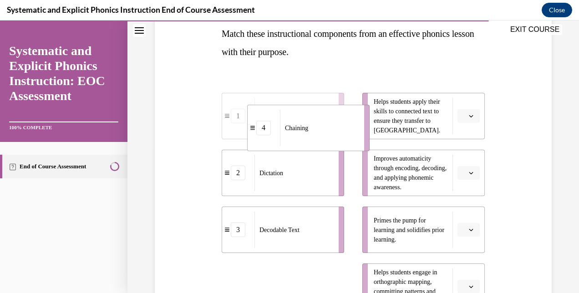
drag, startPoint x: 311, startPoint y: 280, endPoint x: 337, endPoint y: 122, distance: 160.5
click at [337, 122] on div "Chaining" at bounding box center [319, 128] width 78 height 36
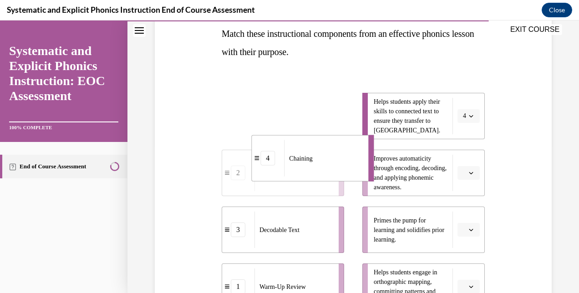
drag, startPoint x: 314, startPoint y: 116, endPoint x: 321, endPoint y: 158, distance: 42.4
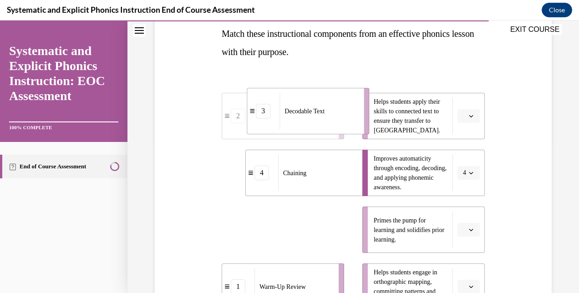
drag, startPoint x: 294, startPoint y: 233, endPoint x: 321, endPoint y: 117, distance: 119.7
click at [321, 116] on span "Decodable Text" at bounding box center [305, 112] width 40 height 10
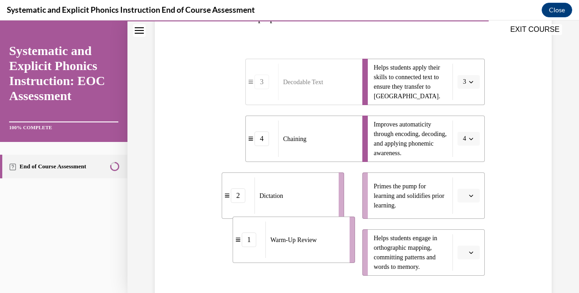
scroll to position [183, 0]
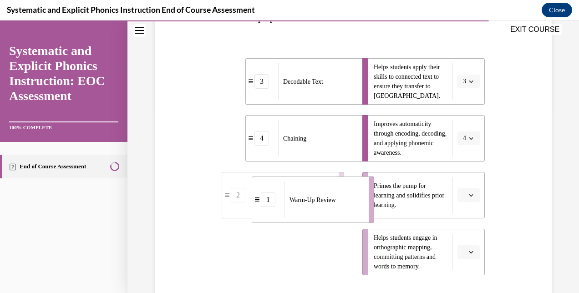
drag, startPoint x: 291, startPoint y: 272, endPoint x: 321, endPoint y: 215, distance: 64.4
click at [321, 215] on li "1 Warm-Up Review" at bounding box center [313, 200] width 122 height 46
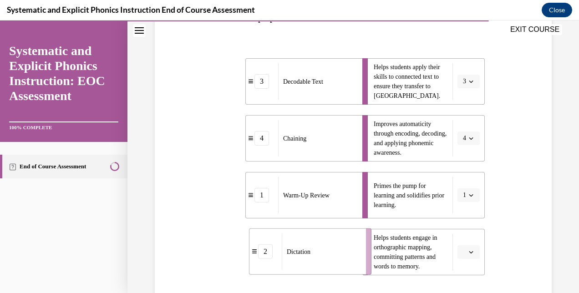
drag, startPoint x: 303, startPoint y: 257, endPoint x: 330, endPoint y: 257, distance: 27.3
click at [330, 257] on div "Dictation" at bounding box center [321, 252] width 78 height 36
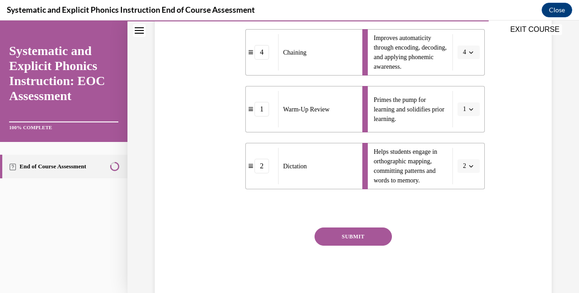
scroll to position [269, 0]
click at [355, 240] on button "SUBMIT" at bounding box center [353, 238] width 77 height 18
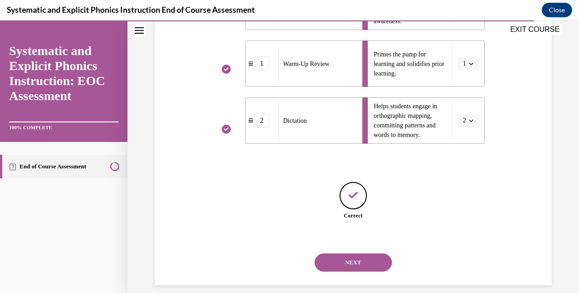
click at [356, 254] on button "NEXT" at bounding box center [353, 263] width 77 height 18
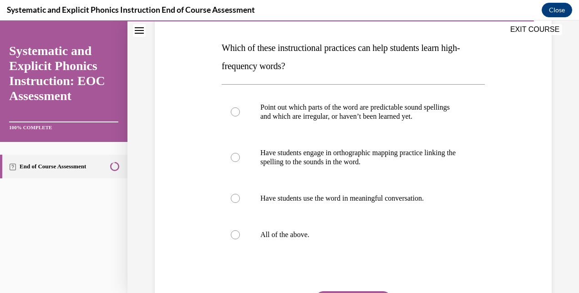
scroll to position [136, 0]
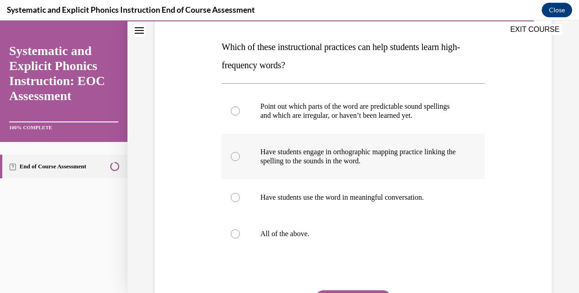
click at [352, 162] on p "Have students engage in orthographic mapping practice linking the spelling to t…" at bounding box center [361, 157] width 202 height 18
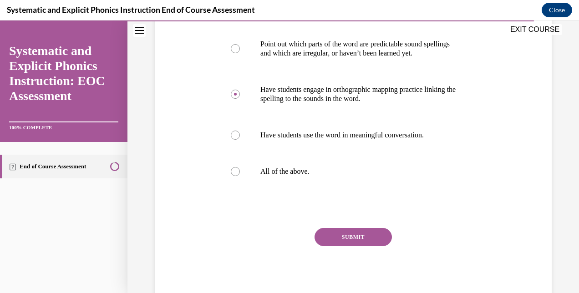
scroll to position [194, 0]
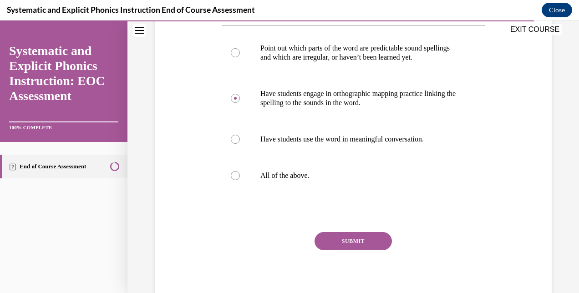
click at [343, 236] on button "SUBMIT" at bounding box center [353, 241] width 77 height 18
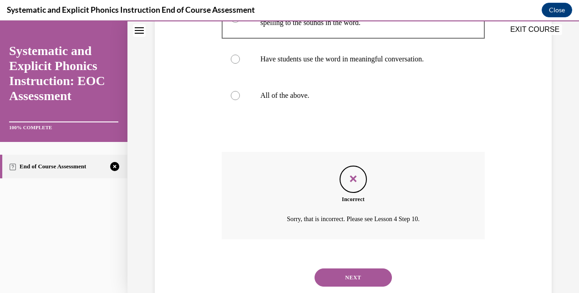
scroll to position [299, 0]
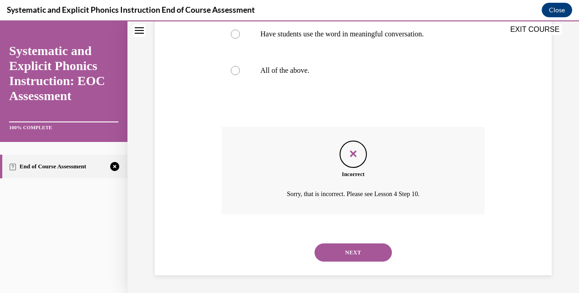
click at [345, 249] on button "NEXT" at bounding box center [353, 253] width 77 height 18
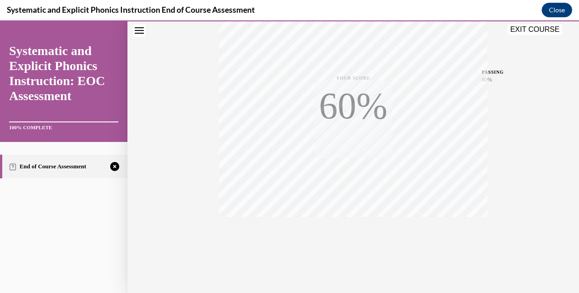
scroll to position [194, 0]
